Goal: Task Accomplishment & Management: Manage account settings

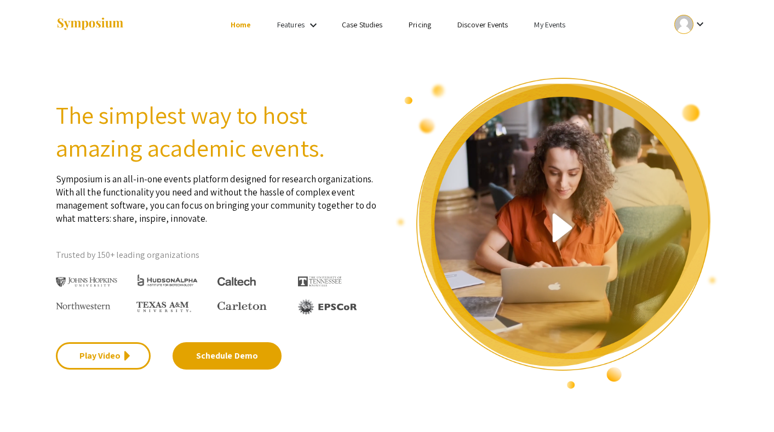
click at [550, 29] on link "My Events" at bounding box center [549, 25] width 31 height 10
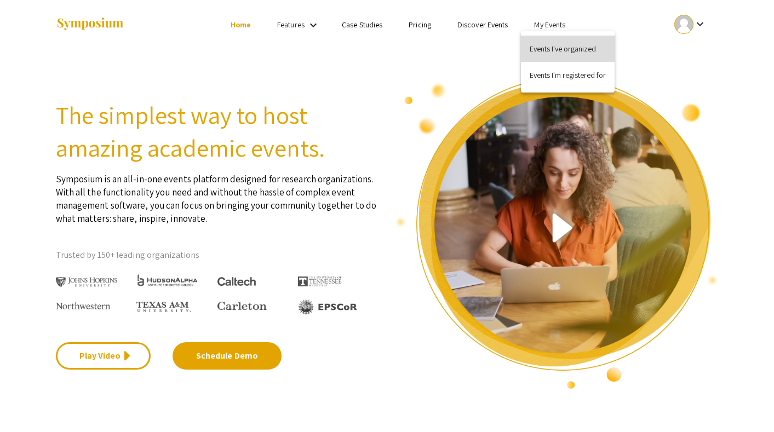
click at [552, 48] on button "Events I've organized" at bounding box center [568, 49] width 94 height 26
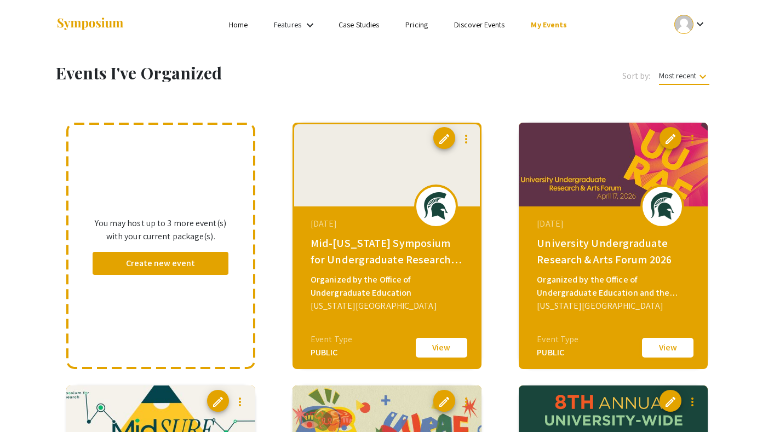
click at [666, 347] on button "View" at bounding box center [667, 347] width 55 height 23
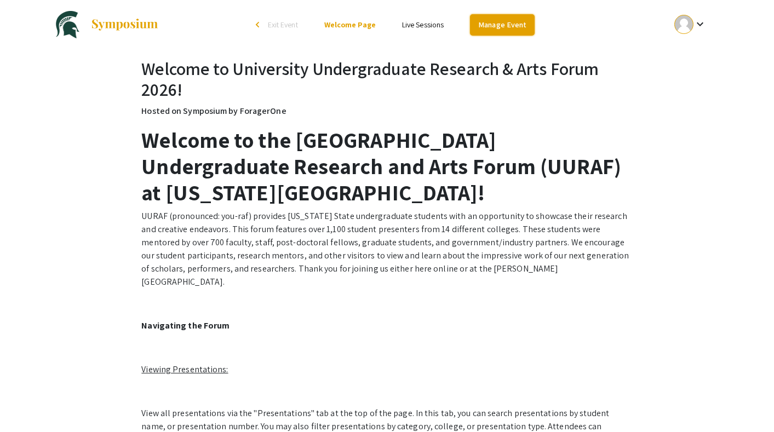
click at [505, 27] on link "Manage Event" at bounding box center [502, 24] width 65 height 21
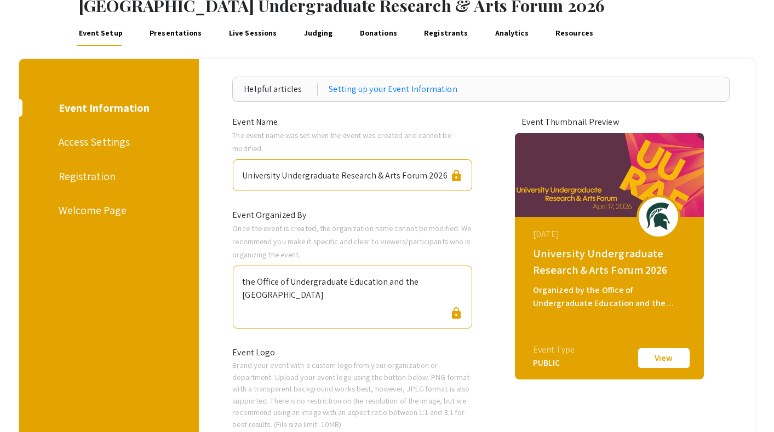
scroll to position [33, 0]
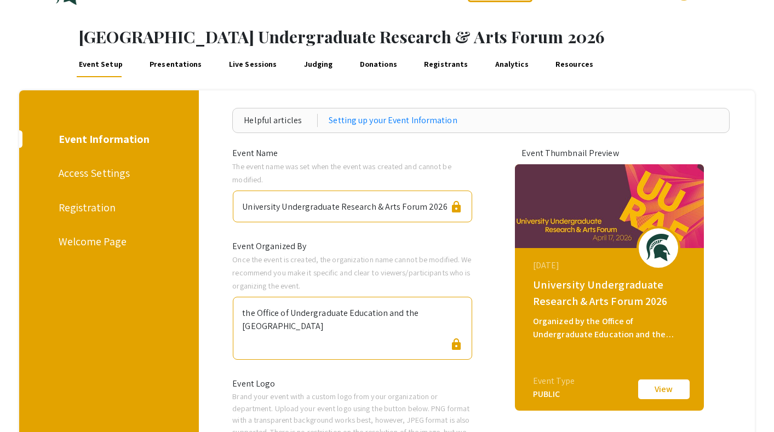
click at [84, 242] on div "Welcome Page" at bounding box center [108, 241] width 98 height 16
